Goal: Navigation & Orientation: Go to known website

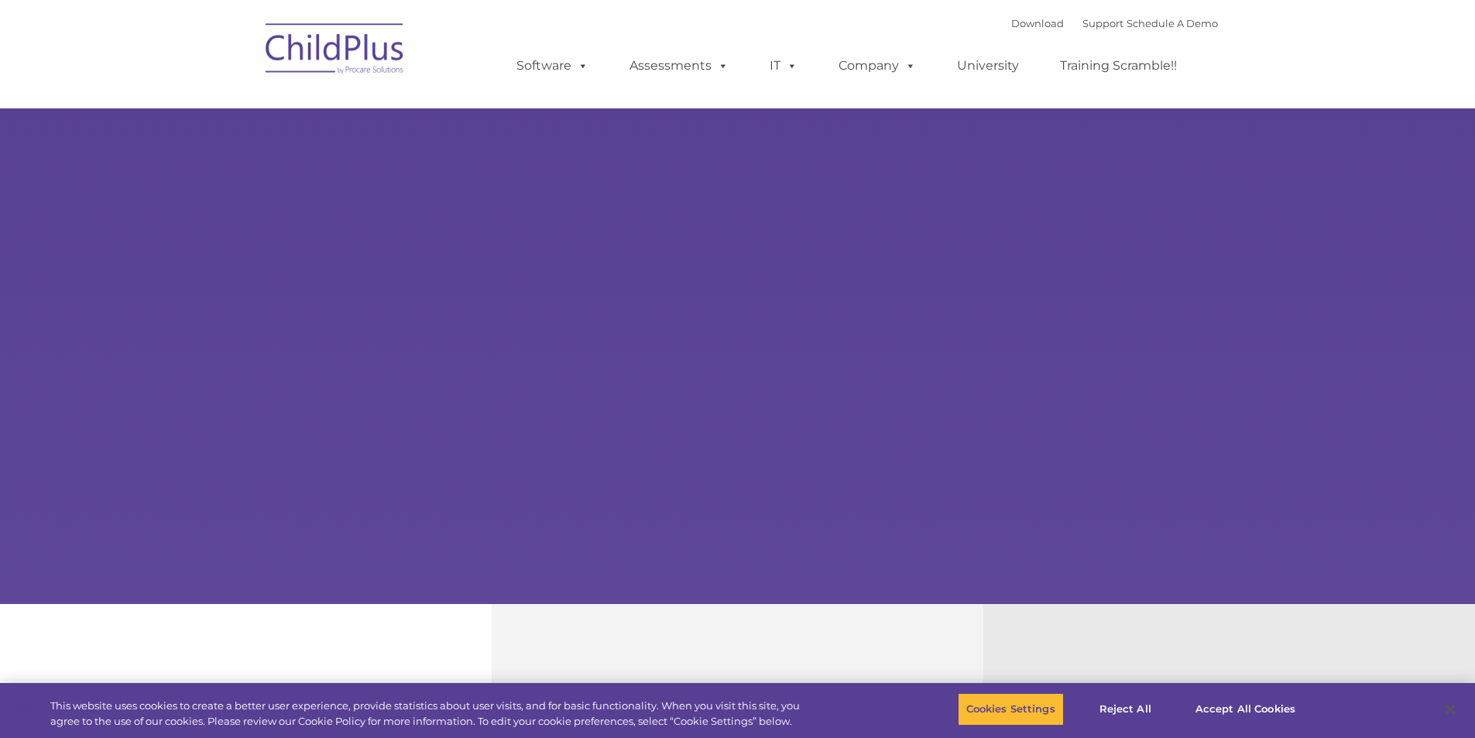
select select "MEDIUM"
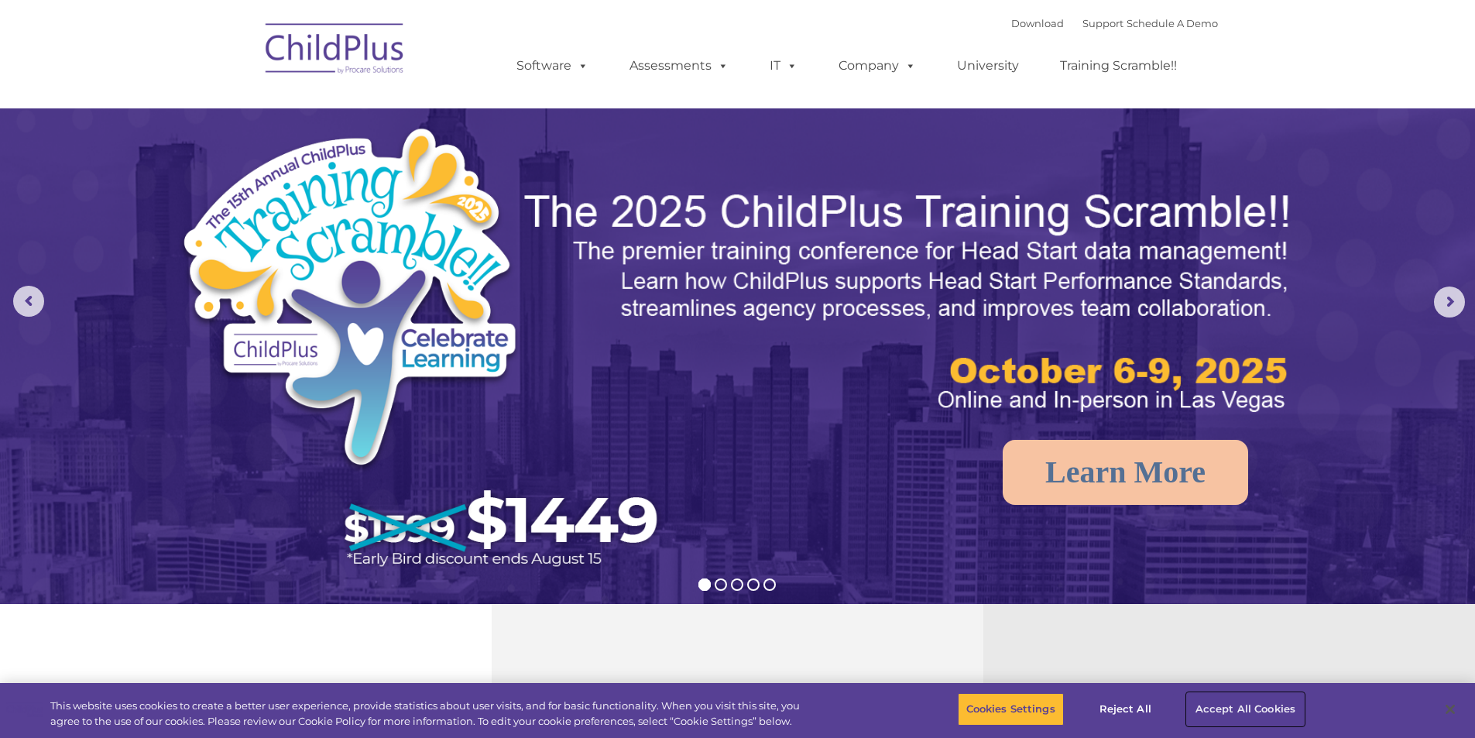
click at [1252, 703] on button "Accept All Cookies" at bounding box center [1245, 709] width 117 height 33
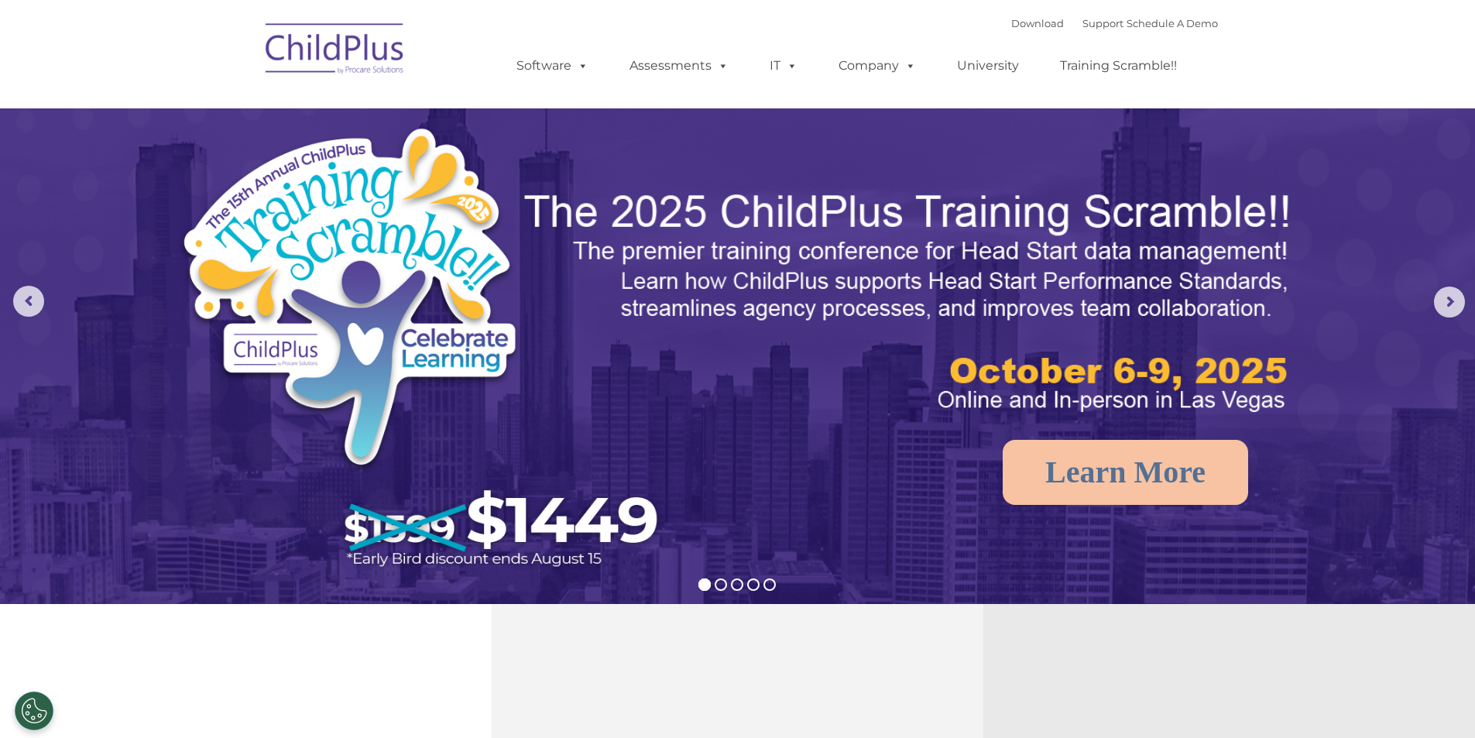
click at [321, 64] on img at bounding box center [335, 50] width 155 height 77
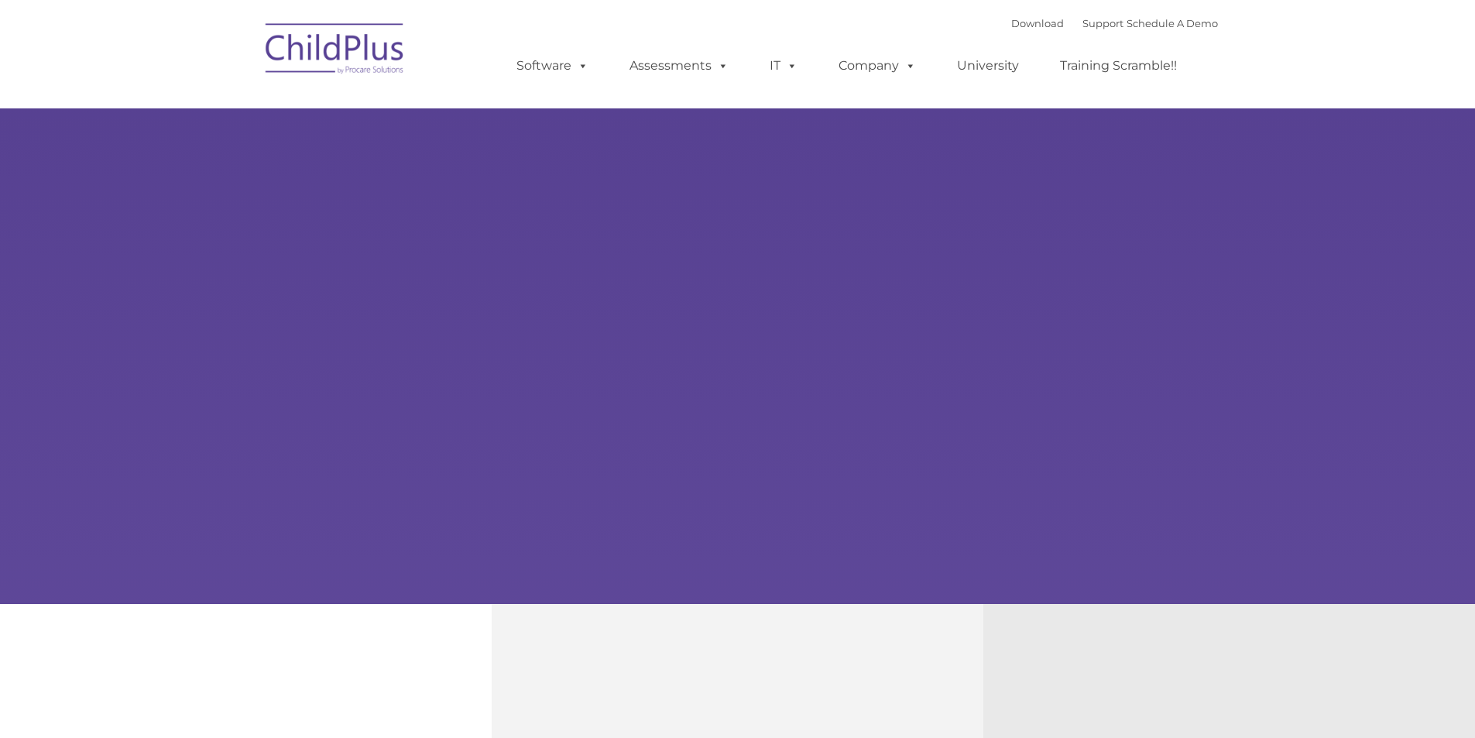
select select "MEDIUM"
